Goal: Information Seeking & Learning: Learn about a topic

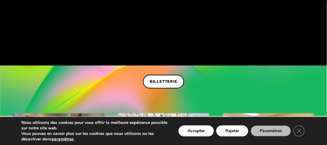
scroll to position [144, 0]
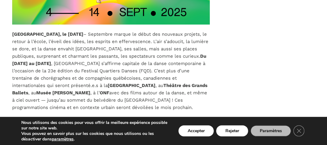
scroll to position [404, 0]
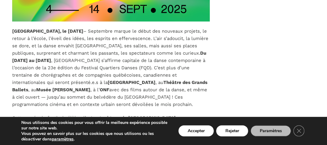
click at [15, 78] on p "Montréal, le 10 juin 2025 – Septembre marque le début des nouveaux projets, le …" at bounding box center [111, 67] width 198 height 80
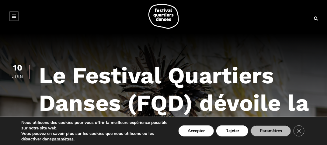
scroll to position [0, 0]
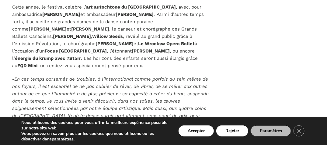
scroll to position [504, 0]
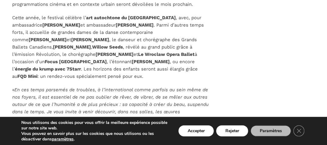
drag, startPoint x: 160, startPoint y: 16, endPoint x: 117, endPoint y: 24, distance: 43.9
click at [117, 24] on p "Cette année, le festival célèbre l’ art autochtone du Québec , avec, pour ambas…" at bounding box center [111, 47] width 198 height 66
copy p "pour ambassadrice Barbara Diabo et ambassadeur Ghislain Picard"
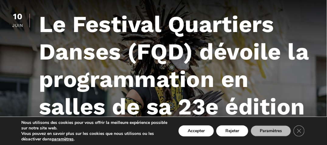
scroll to position [51, 0]
